Goal: Transaction & Acquisition: Book appointment/travel/reservation

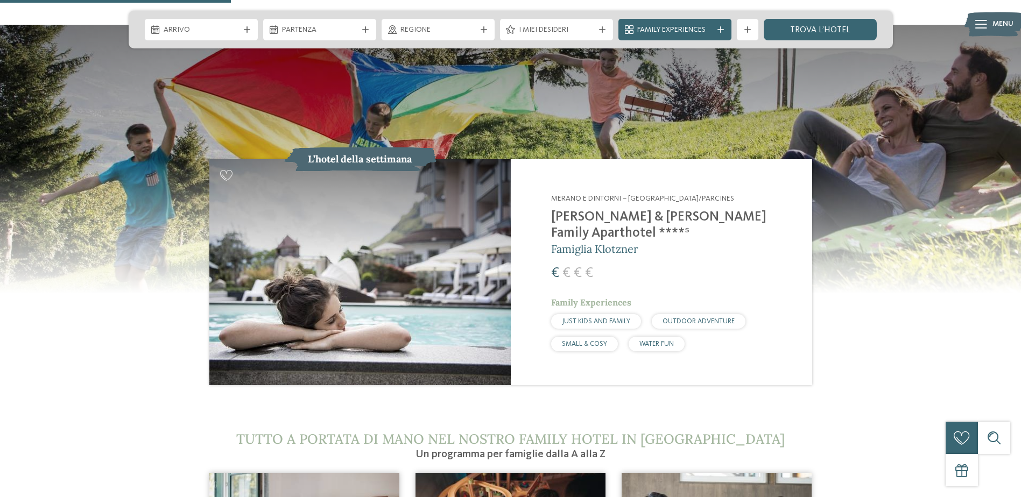
scroll to position [1123, 0]
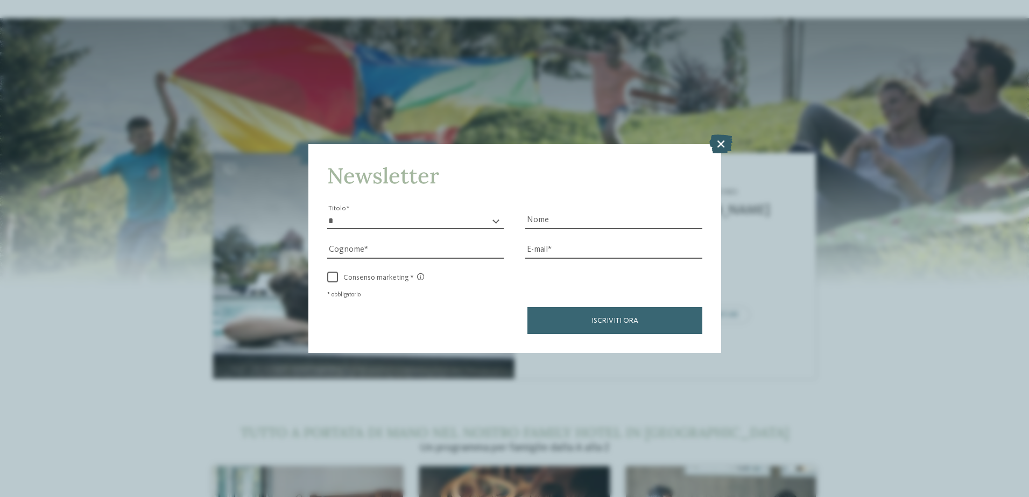
click at [720, 145] on icon at bounding box center [720, 143] width 23 height 19
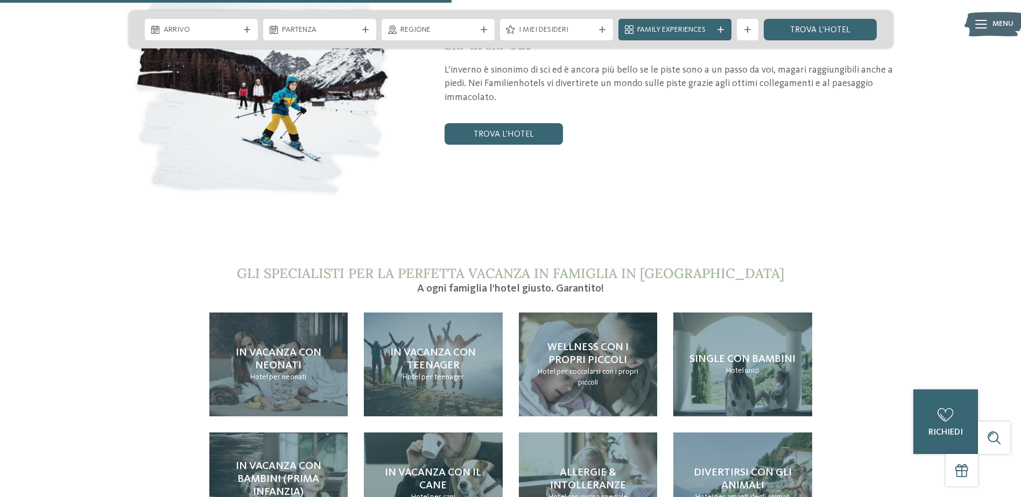
scroll to position [2243, 0]
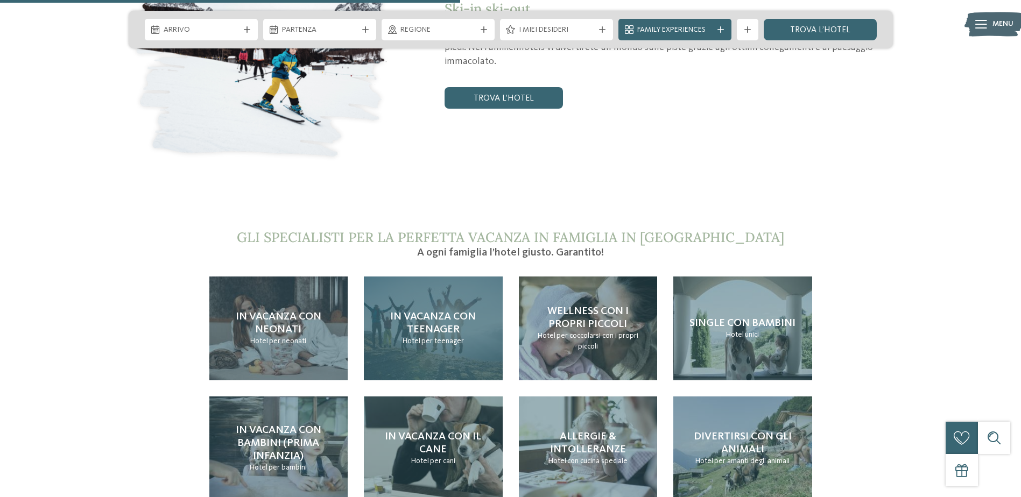
click at [448, 312] on span "In vacanza con teenager" at bounding box center [433, 324] width 86 height 24
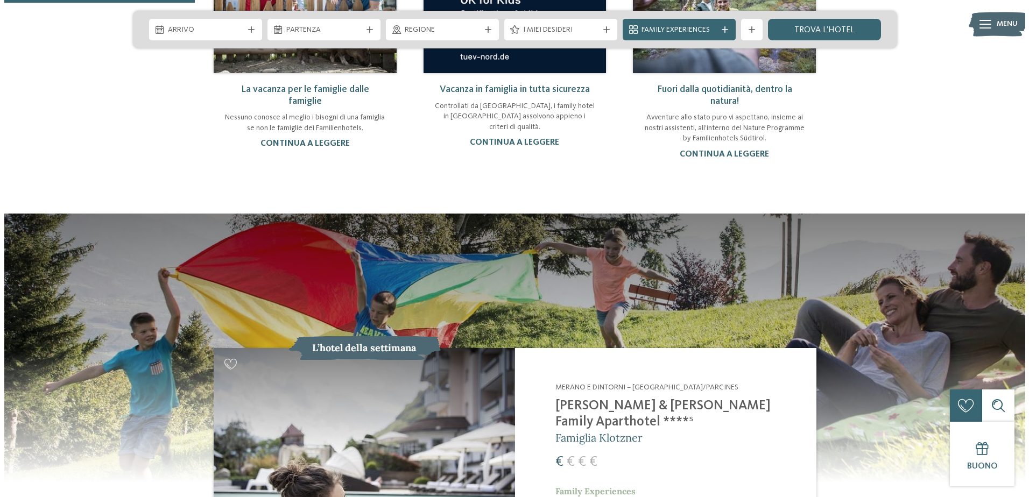
scroll to position [0, 0]
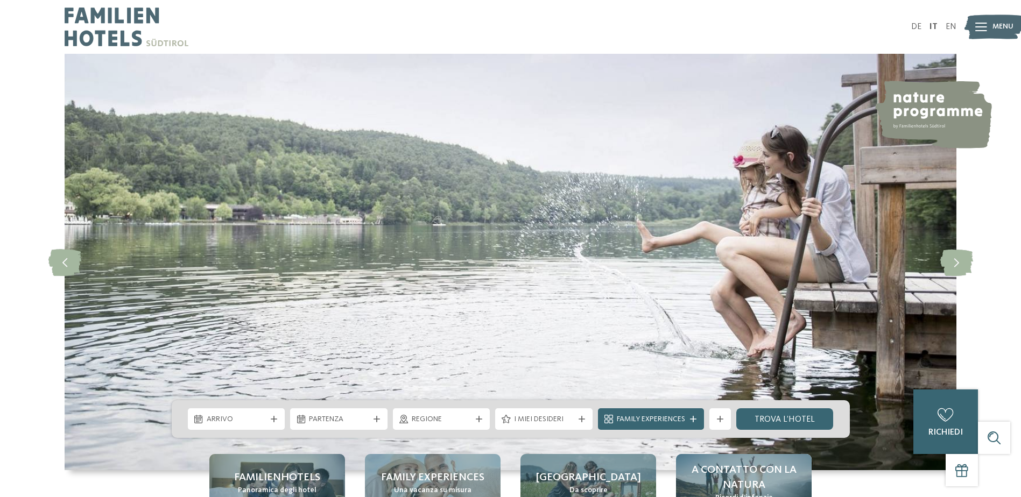
click at [988, 24] on img at bounding box center [993, 27] width 59 height 30
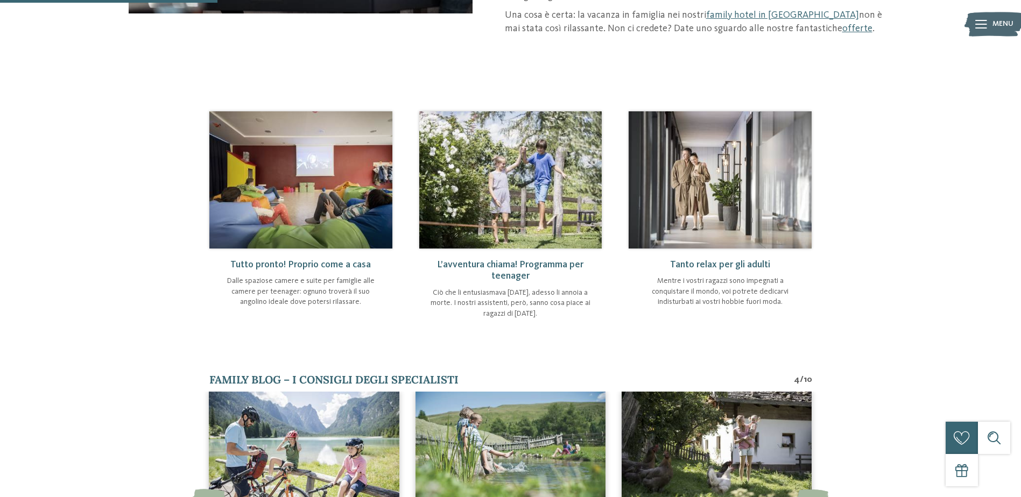
scroll to position [344, 0]
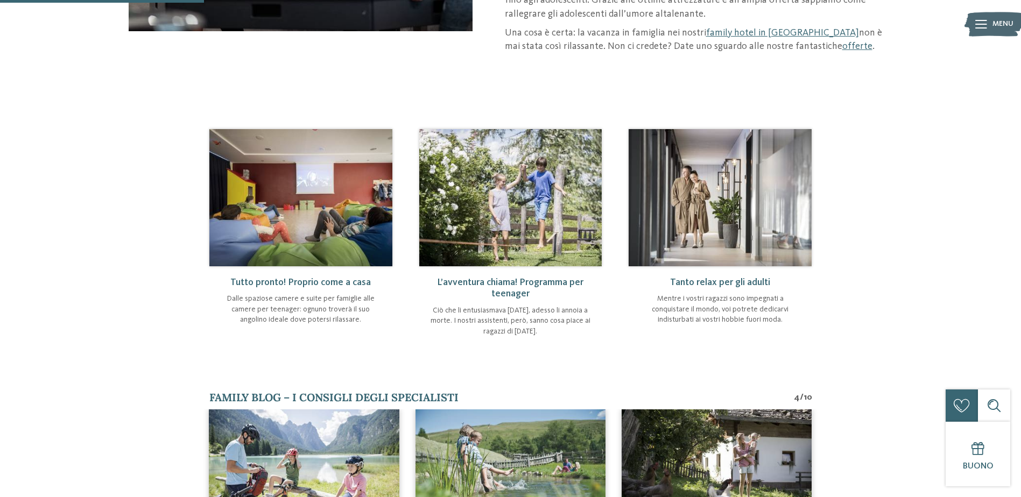
click at [341, 203] on img at bounding box center [300, 197] width 183 height 137
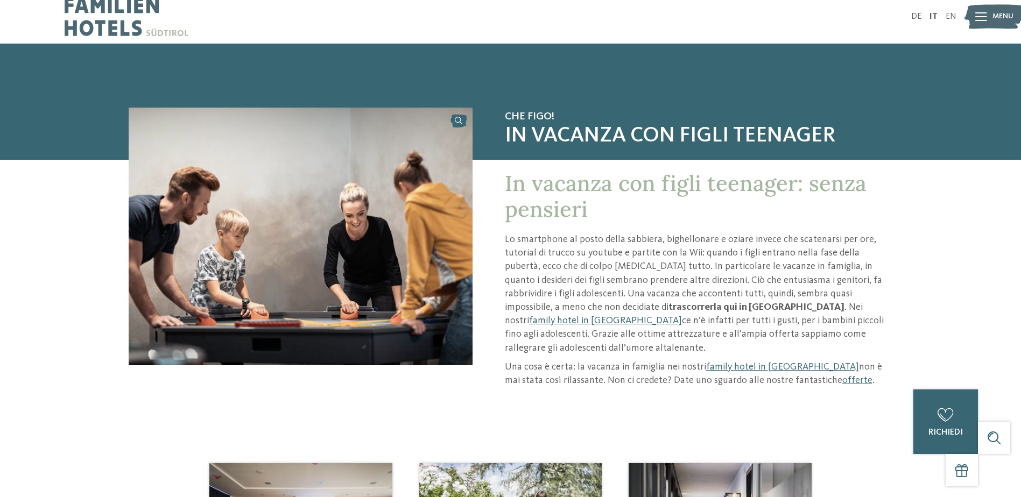
scroll to position [0, 0]
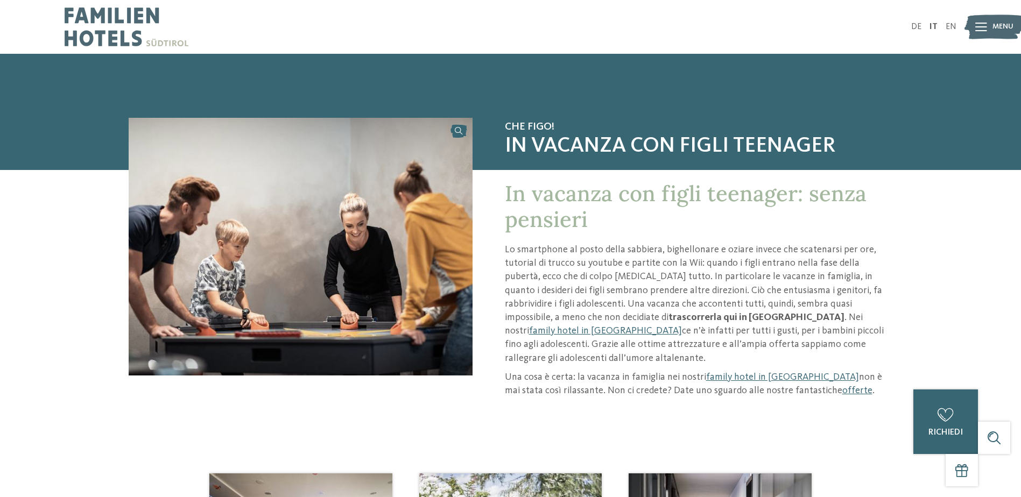
click at [991, 23] on img at bounding box center [993, 27] width 59 height 30
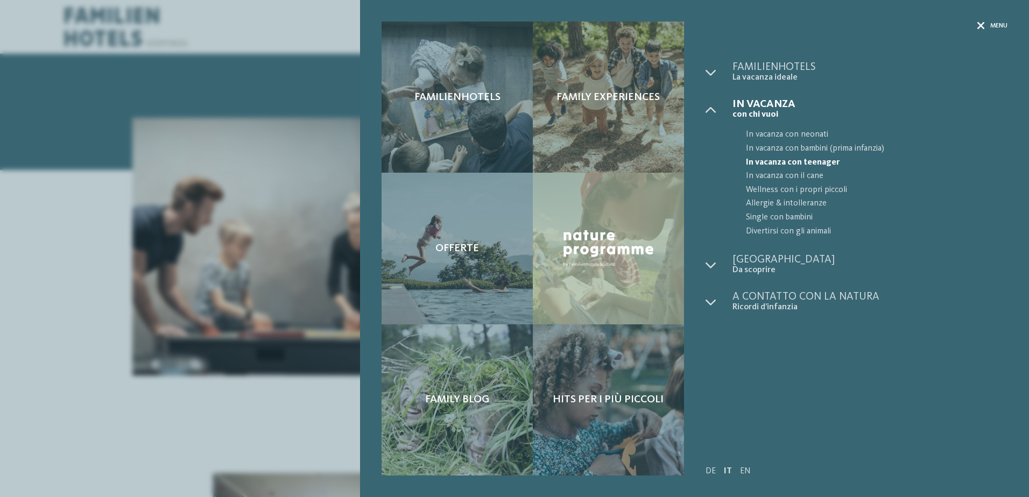
click at [990, 27] on span "Menu" at bounding box center [998, 26] width 17 height 9
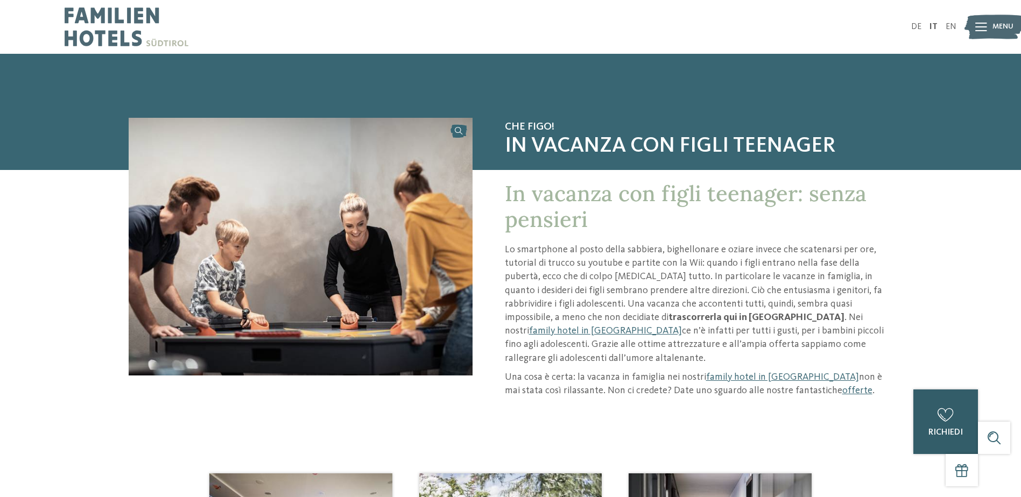
click at [957, 432] on span "richiedi" at bounding box center [945, 432] width 34 height 9
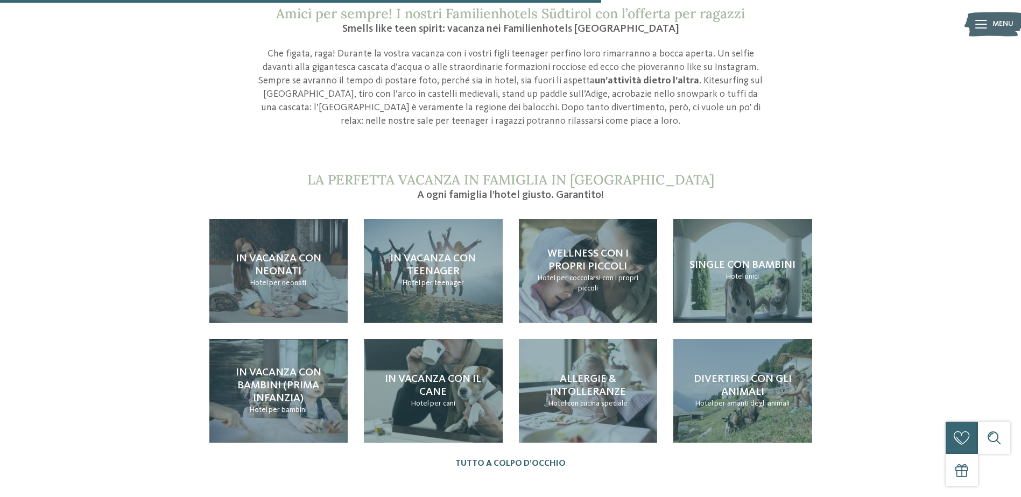
scroll to position [1015, 0]
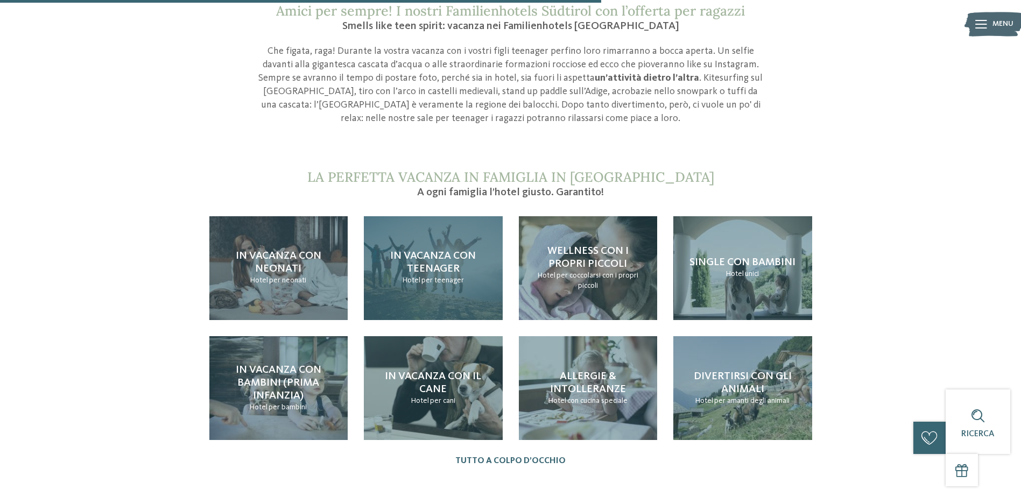
click at [445, 254] on span "In vacanza con teenager" at bounding box center [433, 263] width 86 height 24
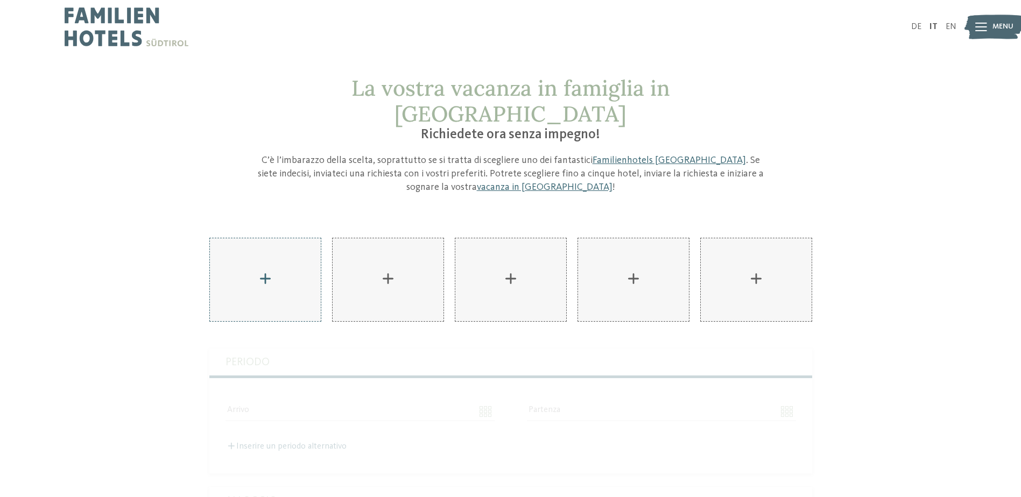
click at [271, 259] on div "AKI Family Resort PLOSE aggiungere" at bounding box center [265, 279] width 111 height 83
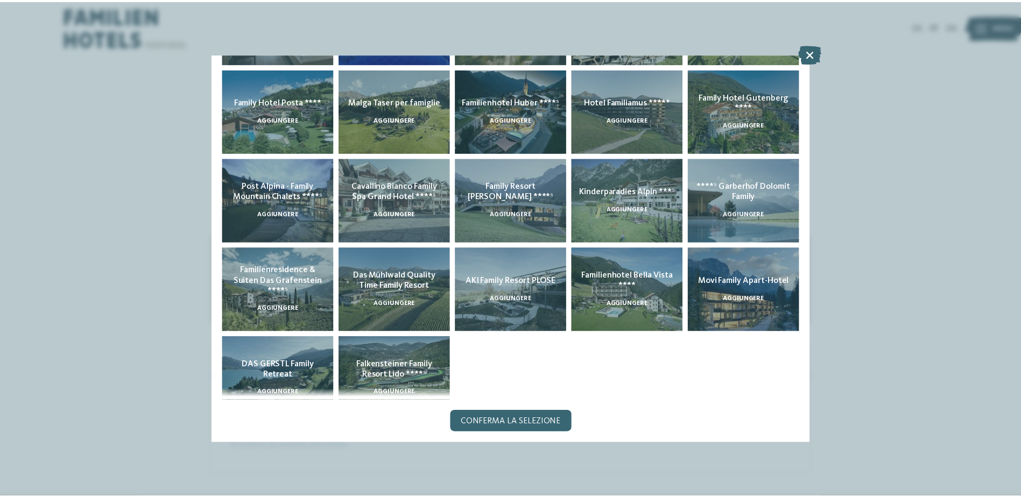
scroll to position [206, 0]
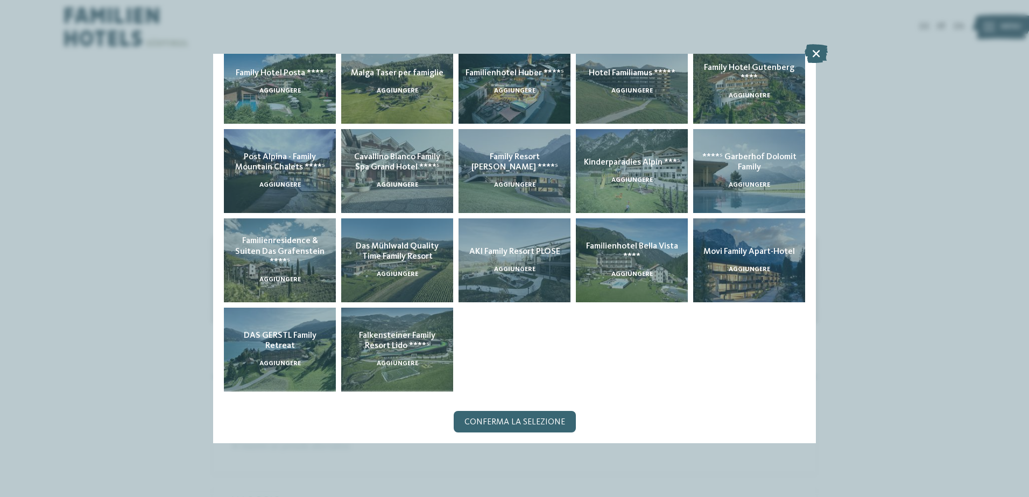
click at [817, 50] on icon at bounding box center [815, 53] width 23 height 19
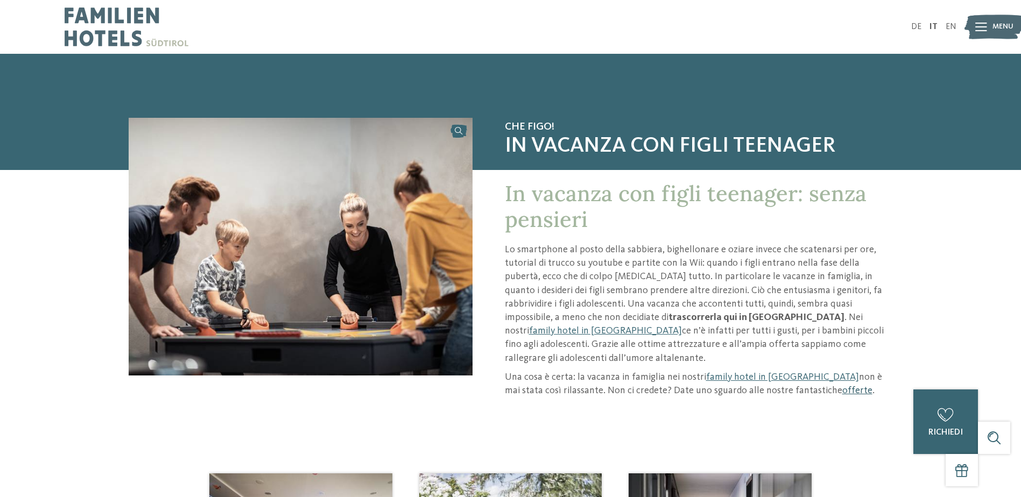
click at [842, 386] on link "offerte" at bounding box center [857, 391] width 30 height 10
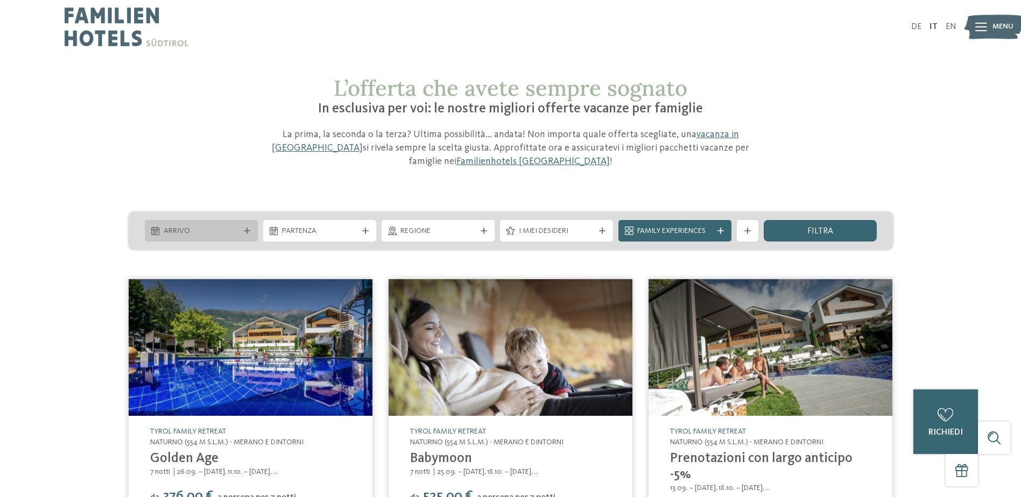
click at [218, 229] on span "Arrivo" at bounding box center [201, 231] width 75 height 11
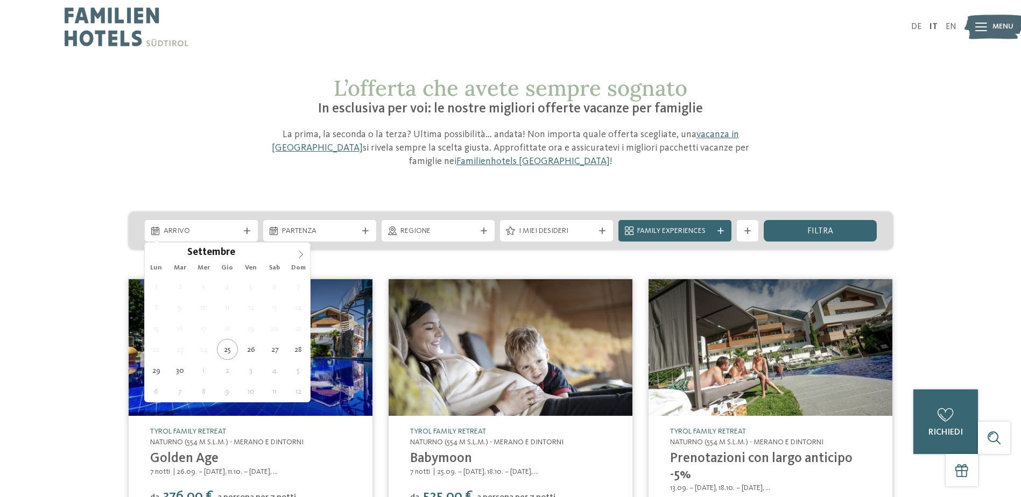
click at [301, 255] on icon at bounding box center [301, 255] width 8 height 8
click at [298, 255] on icon at bounding box center [301, 255] width 8 height 8
click at [299, 255] on icon at bounding box center [301, 255] width 8 height 8
type div "[DATE]"
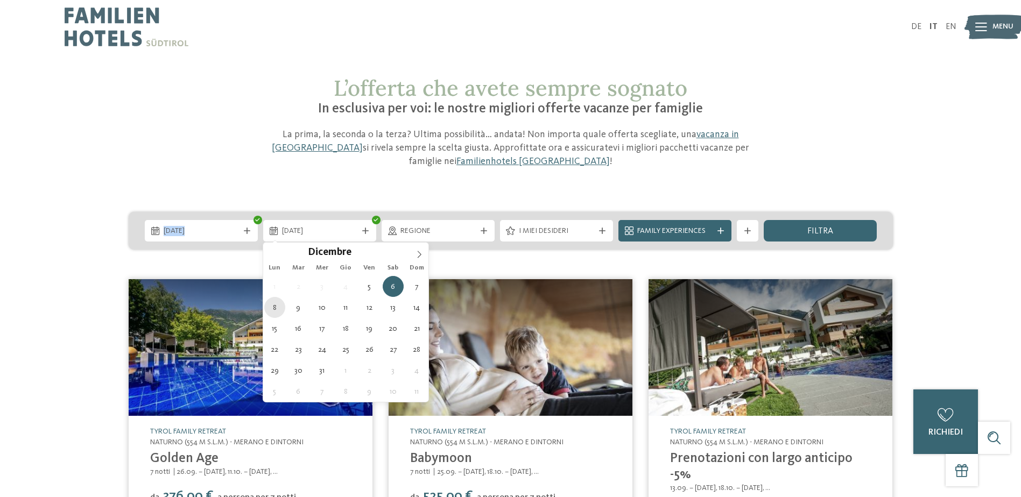
type div "[DATE]"
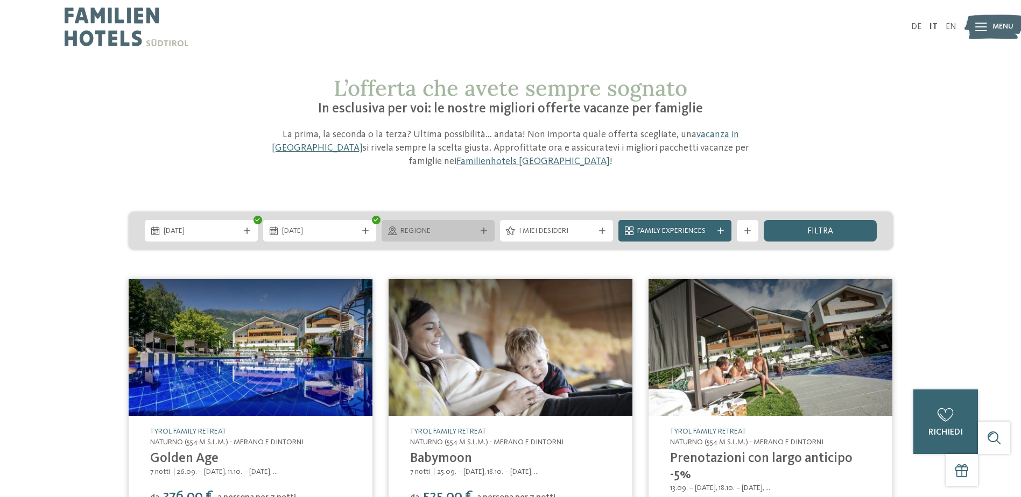
click at [432, 225] on div "Regione" at bounding box center [438, 231] width 81 height 12
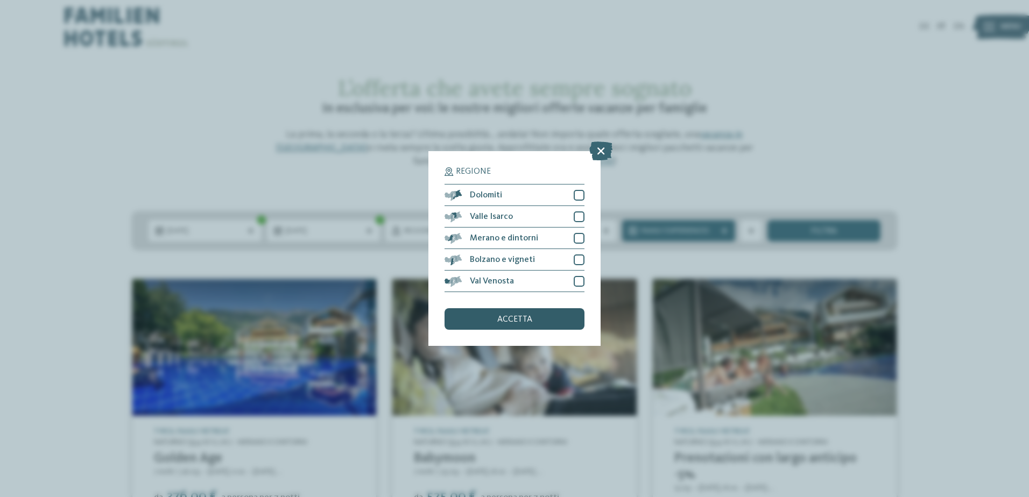
click at [554, 324] on div "accetta" at bounding box center [514, 319] width 140 height 22
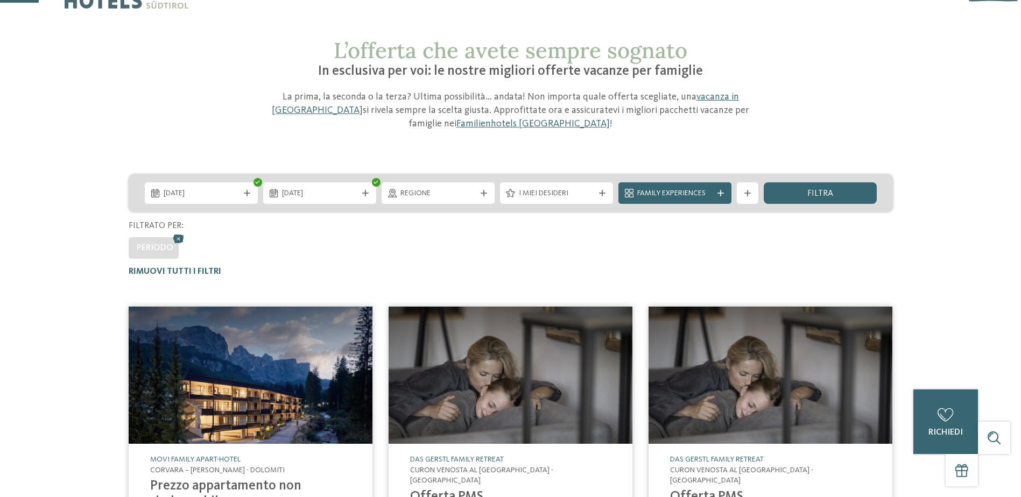
scroll to position [36, 0]
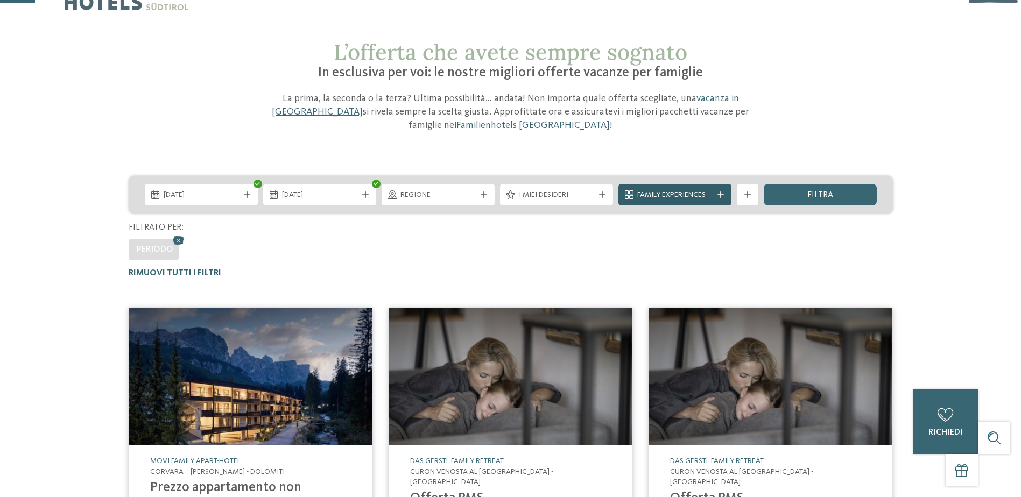
click at [720, 195] on icon at bounding box center [720, 195] width 6 height 6
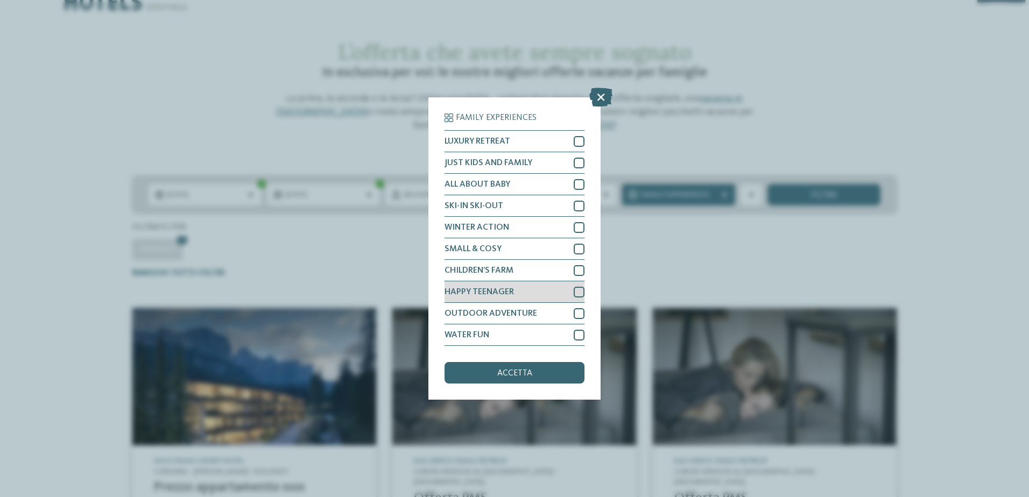
click at [578, 290] on div at bounding box center [579, 292] width 11 height 11
click at [535, 371] on div "accetta" at bounding box center [514, 373] width 140 height 22
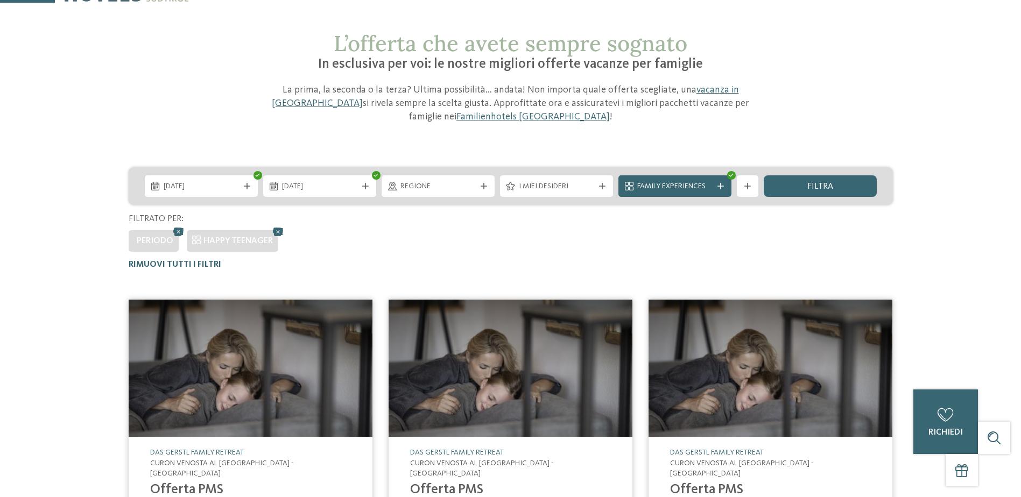
scroll to position [40, 0]
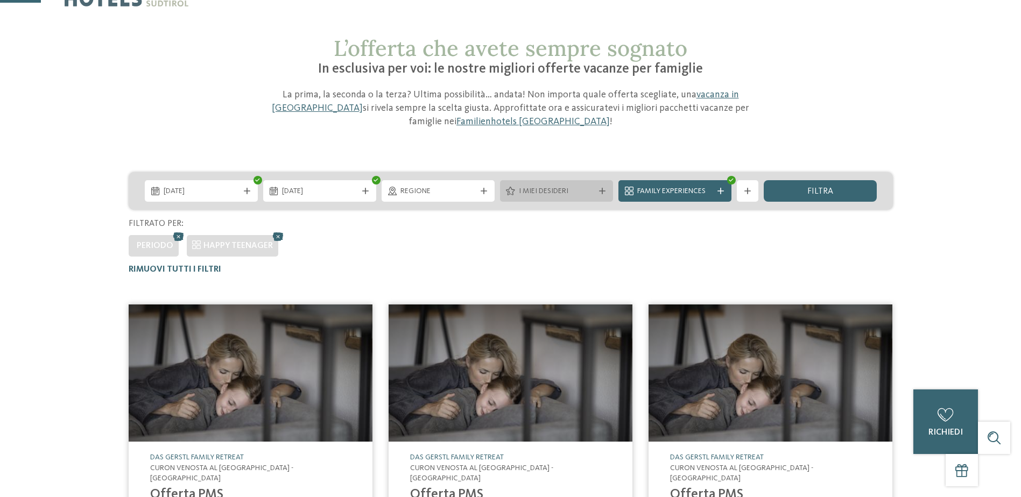
click at [577, 195] on span "I miei desideri" at bounding box center [556, 191] width 75 height 11
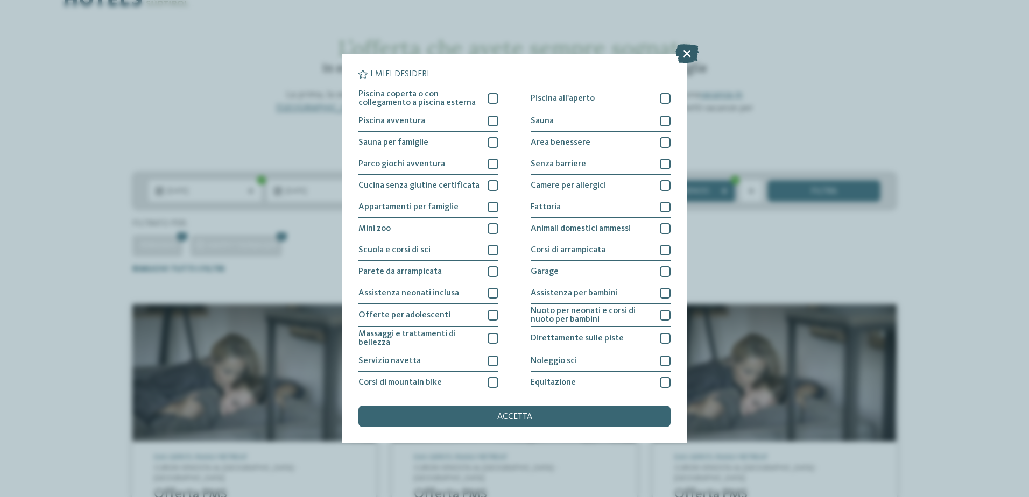
click at [688, 55] on icon at bounding box center [686, 53] width 23 height 19
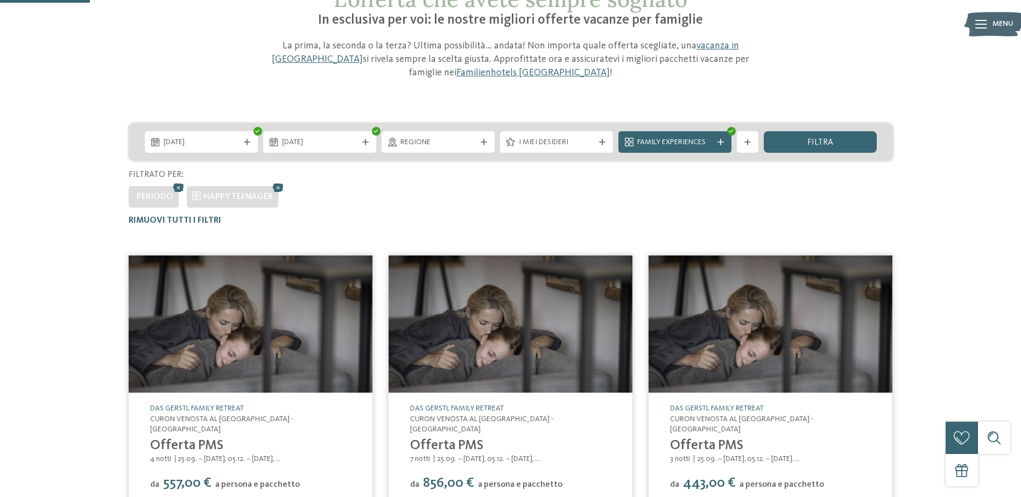
scroll to position [87, 0]
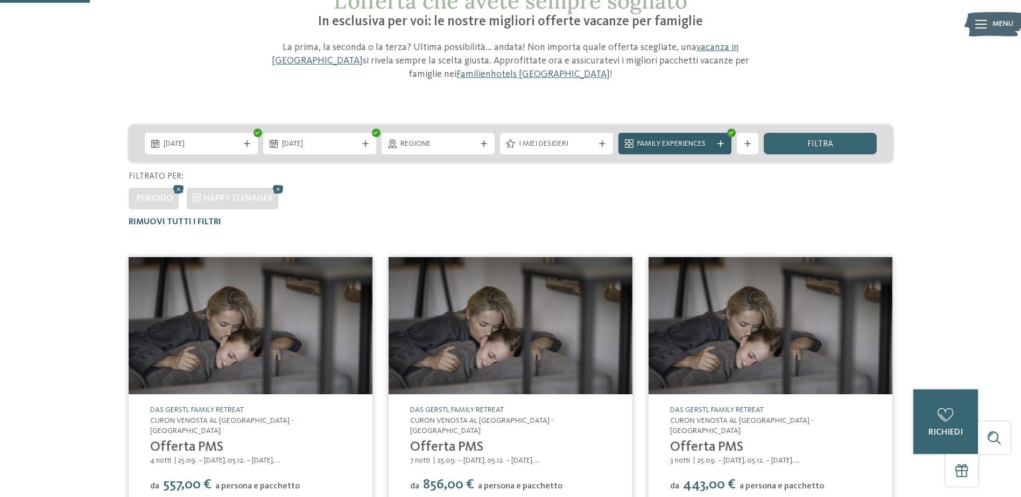
click at [697, 137] on div "Family Experiences" at bounding box center [674, 144] width 113 height 22
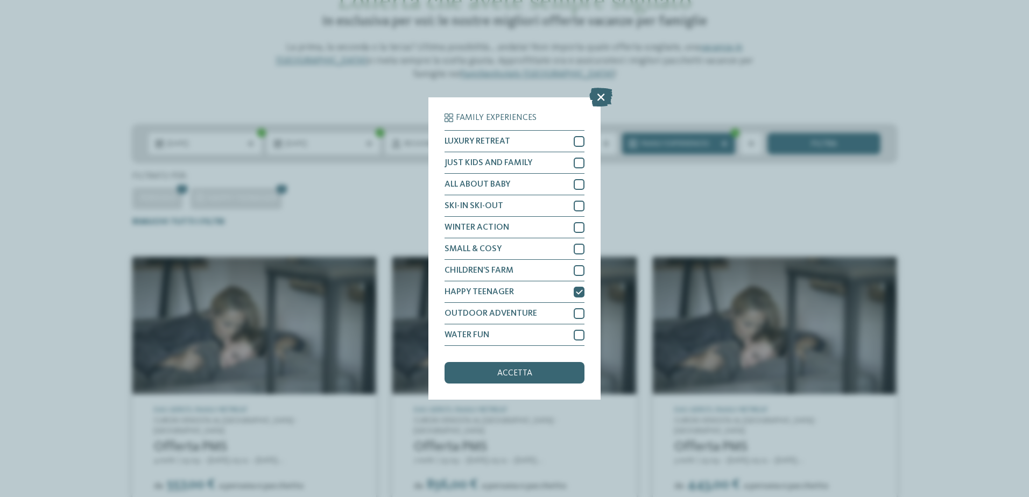
click at [1014, 207] on div "Family Experiences LUXURY RETREAT JUST KIDS AND FAMILY" at bounding box center [514, 248] width 1029 height 497
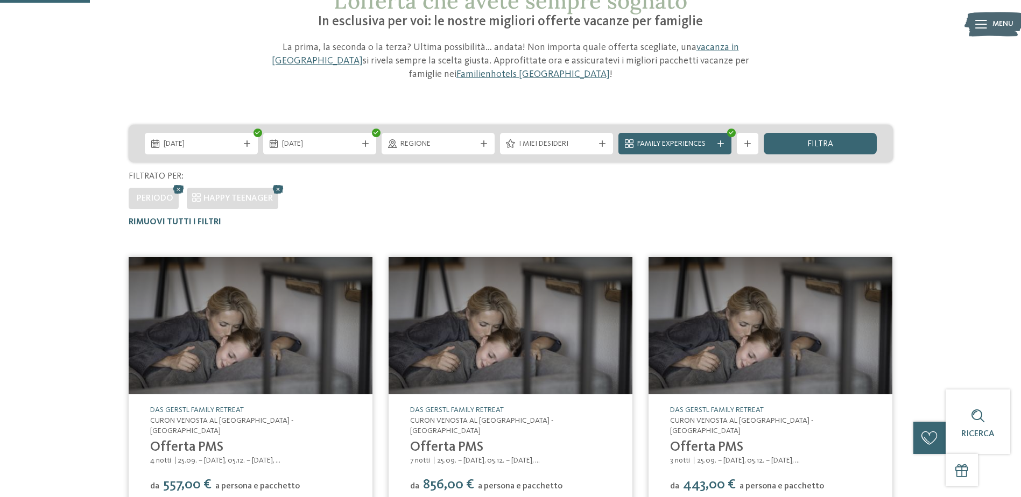
click at [249, 366] on img at bounding box center [251, 325] width 244 height 137
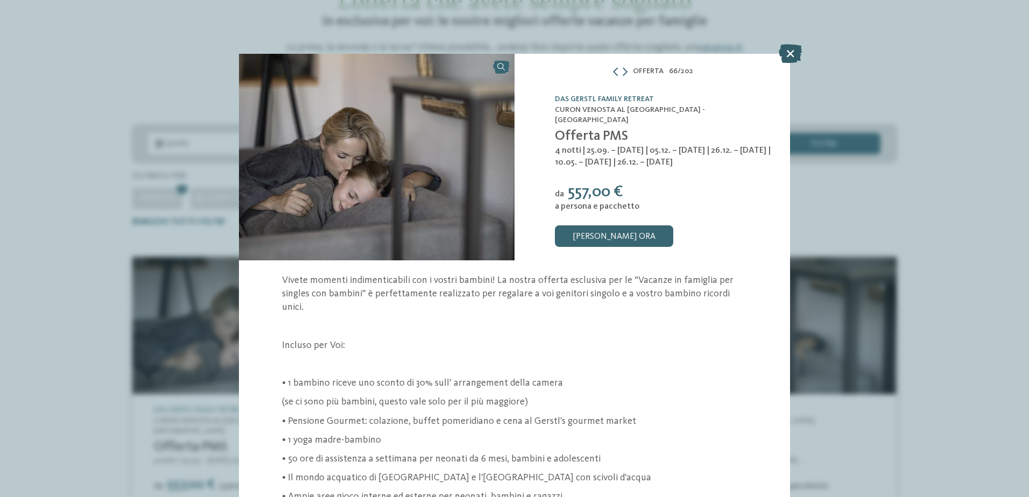
click at [790, 50] on icon at bounding box center [790, 53] width 23 height 19
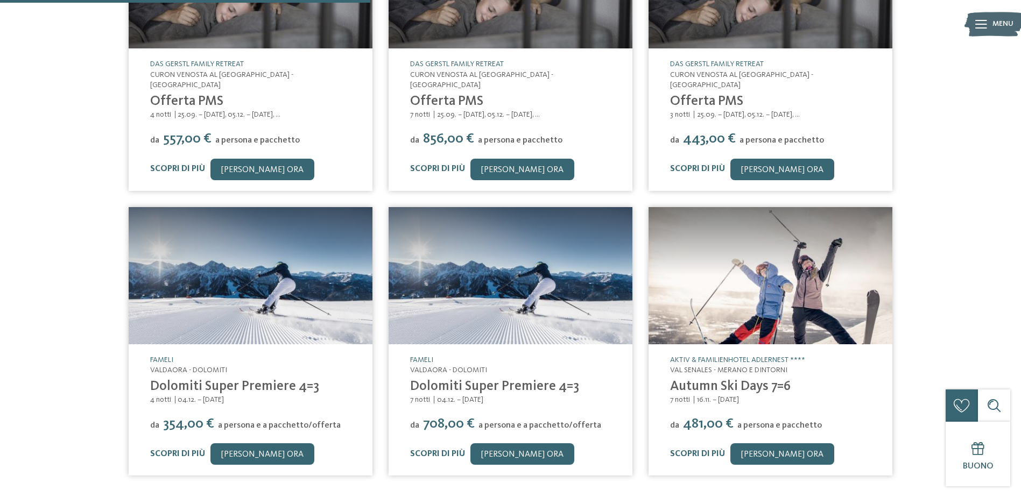
scroll to position [194, 0]
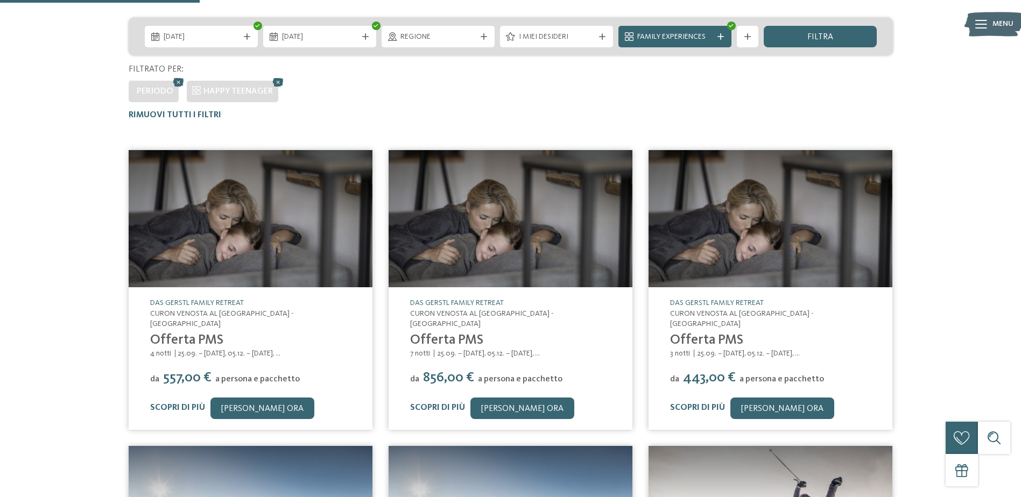
click at [659, 31] on div "Family Experiences" at bounding box center [674, 37] width 113 height 22
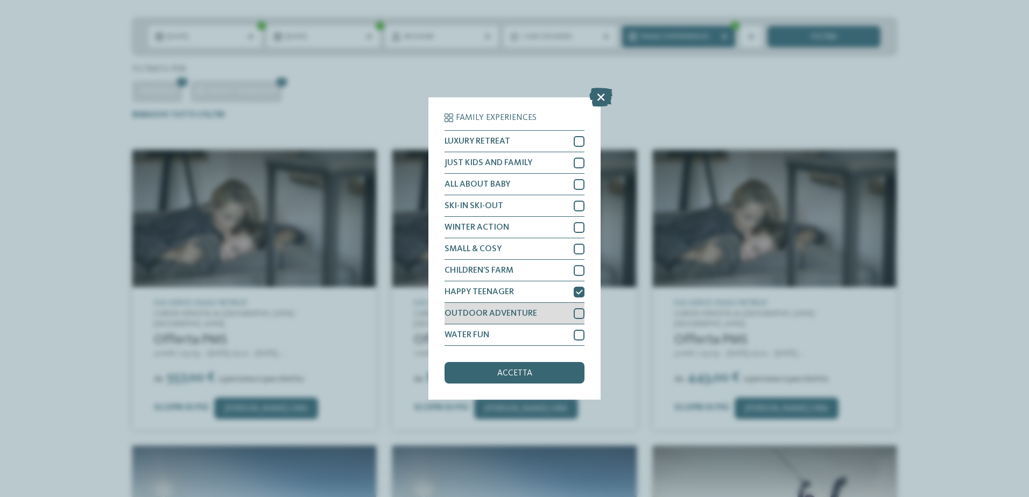
click at [578, 314] on div at bounding box center [579, 313] width 11 height 11
click at [579, 291] on icon at bounding box center [579, 292] width 7 height 6
click at [542, 374] on div "accetta" at bounding box center [514, 373] width 140 height 22
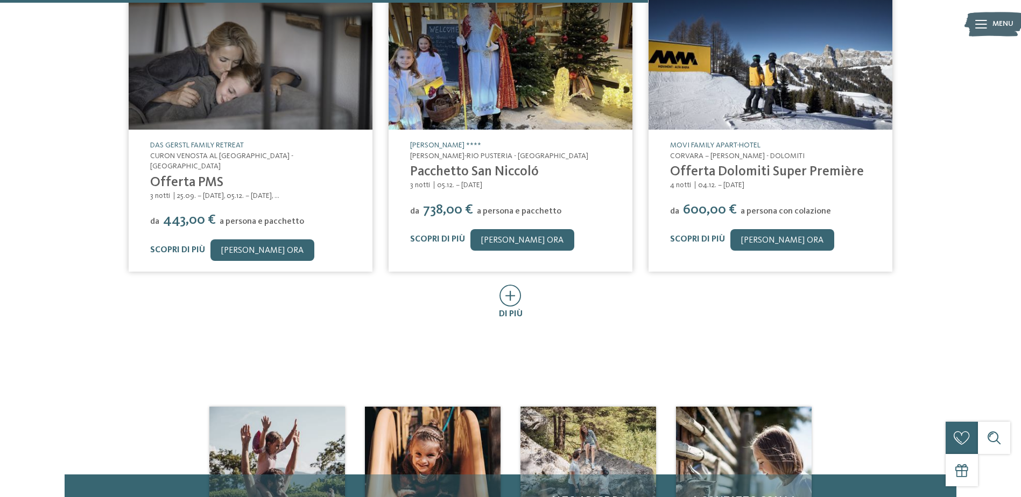
scroll to position [666, 0]
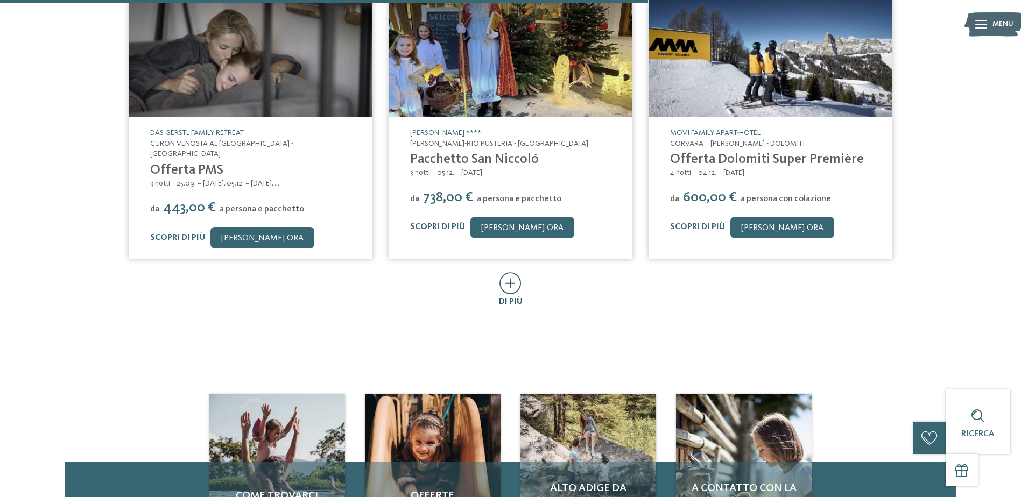
click at [508, 281] on icon at bounding box center [510, 283] width 22 height 22
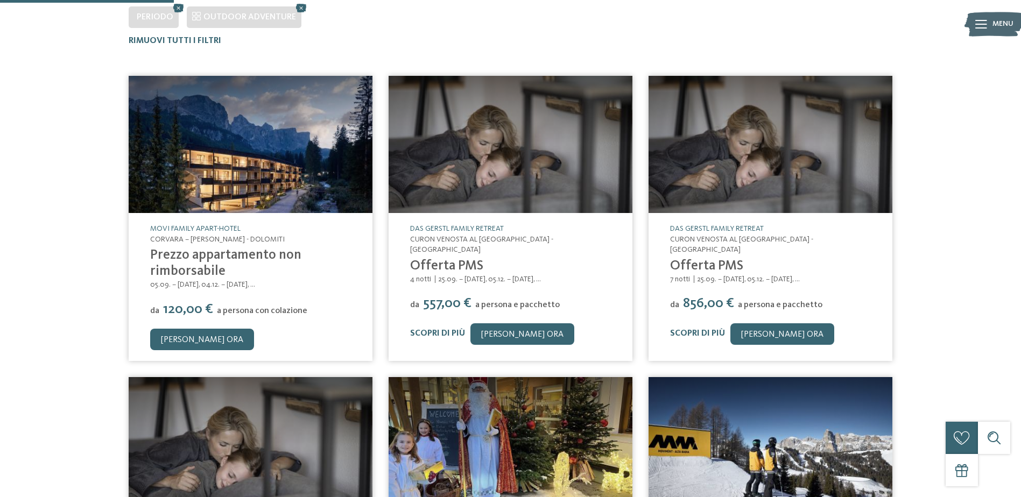
scroll to position [266, 0]
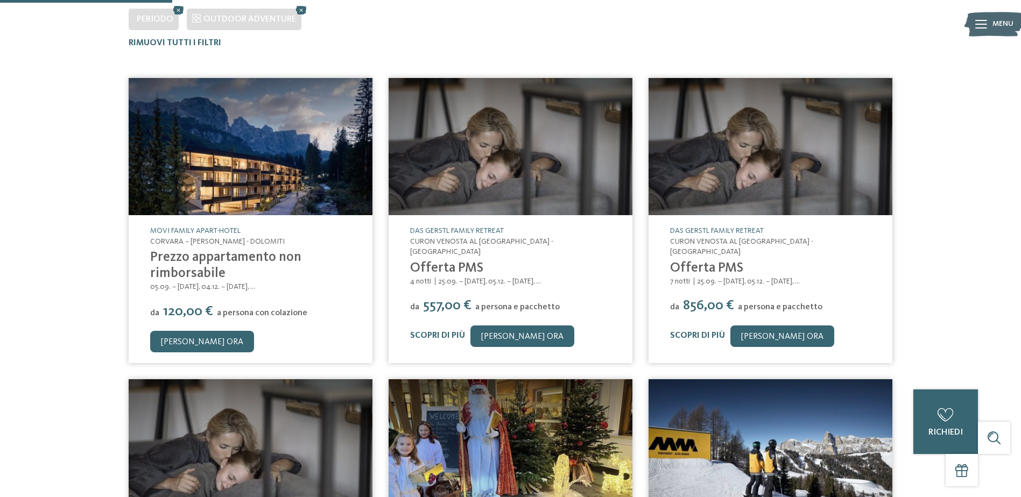
click at [196, 168] on img at bounding box center [251, 146] width 244 height 137
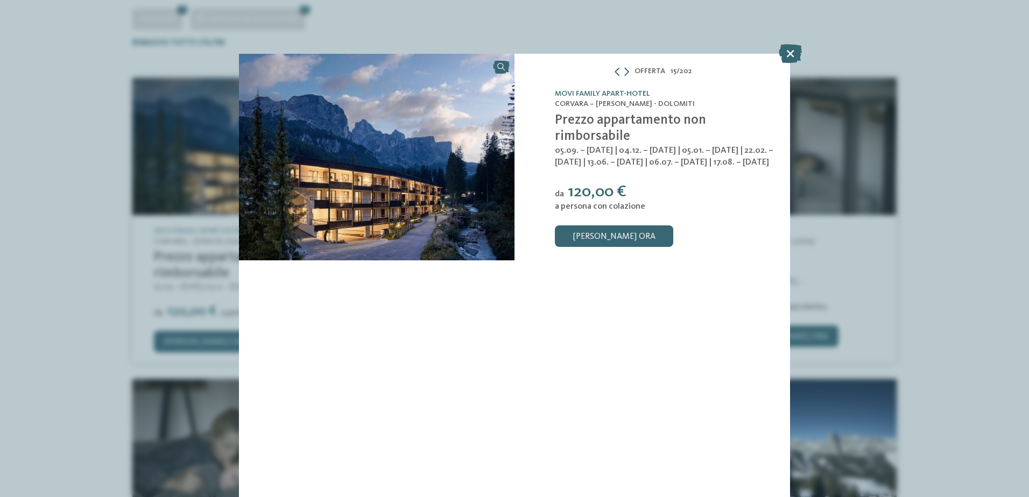
click at [461, 137] on img at bounding box center [376, 157] width 275 height 207
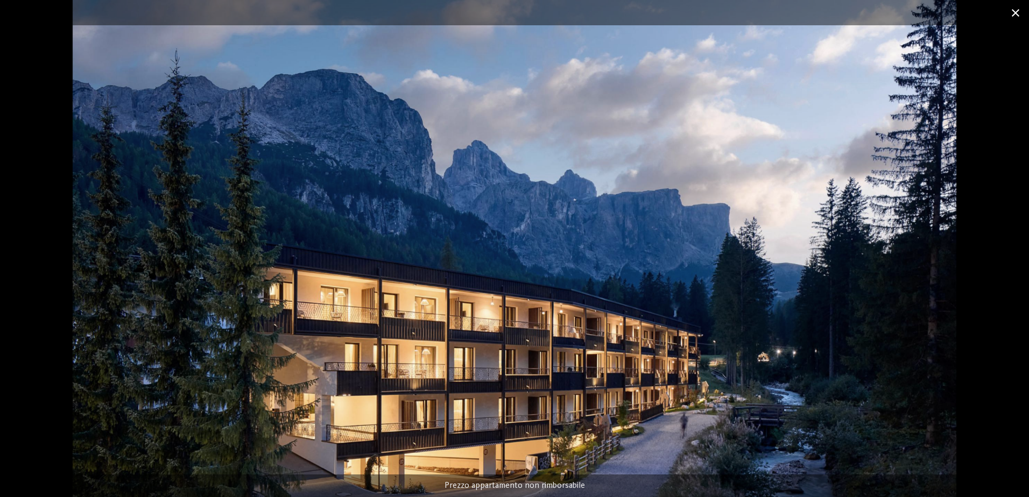
click at [1013, 12] on span at bounding box center [1015, 12] width 27 height 25
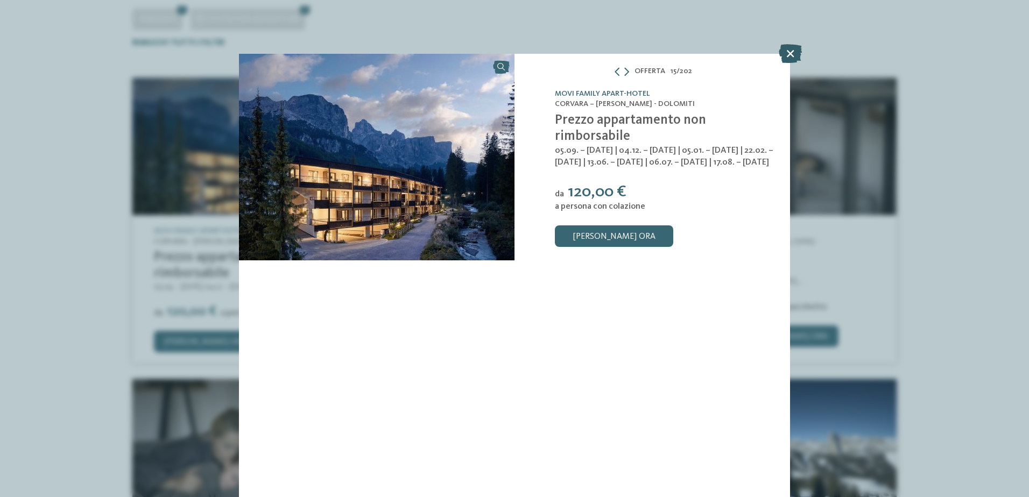
click at [792, 50] on icon at bounding box center [790, 53] width 23 height 19
